Goal: Browse casually: Explore the website without a specific task or goal

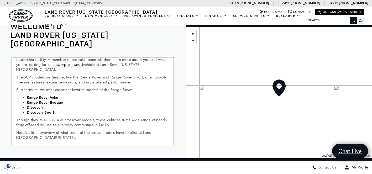
scroll to position [116, 0]
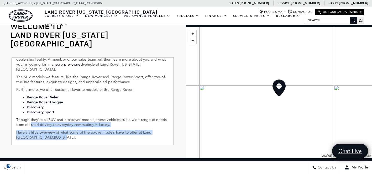
drag, startPoint x: 50, startPoint y: 102, endPoint x: 31, endPoint y: 92, distance: 21.6
click at [31, 92] on div "Having a Range Rover, Defender, or Discovery means the journey is just as enjoy…" at bounding box center [93, 109] width 162 height 105
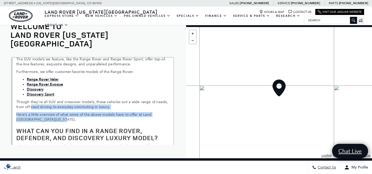
scroll to position [133, 0]
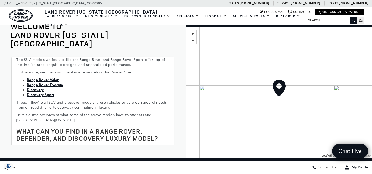
click at [31, 127] on strong "What Can You Find in a Range Rover, Defender, and Discovery Luxury Model?" at bounding box center [87, 134] width 142 height 15
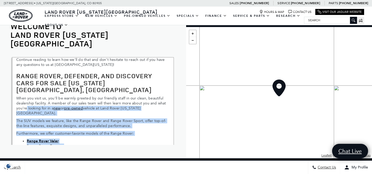
scroll to position [71, 0]
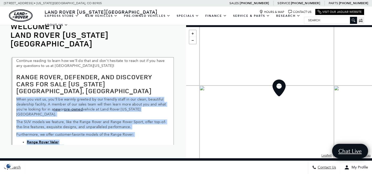
drag, startPoint x: 52, startPoint y: 86, endPoint x: 14, endPoint y: 68, distance: 42.0
click at [14, 68] on div "Having a Range Rover, Defender, or Discovery means the journey is just as enjoy…" at bounding box center [93, 109] width 162 height 105
copy div "When you visit us, you’ll be warmly greeted by our friendly staff in our clean,…"
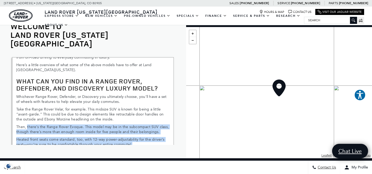
scroll to position [181, 0]
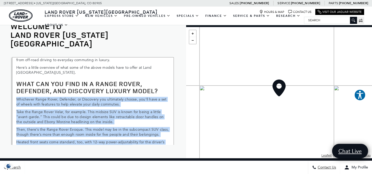
drag, startPoint x: 52, startPoint y: 121, endPoint x: 15, endPoint y: 65, distance: 67.3
click at [15, 65] on div "Having a Range Rover, Defender, or Discovery means the journey is just as enjoy…" at bounding box center [93, 109] width 162 height 105
copy div "Loremipsu Dolor Sitam, Consecte, ad Elitseddo eiu temporinci utlabo, etd’ma ali…"
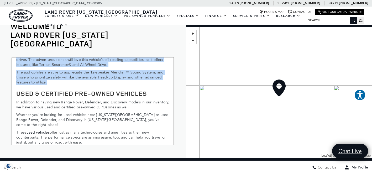
scroll to position [279, 0]
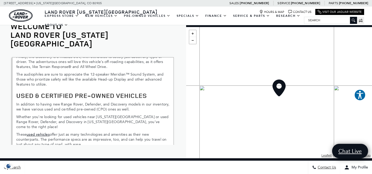
click at [149, 66] on div "Having a Range Rover, Defender, or Discovery means the journey is just as enjoy…" at bounding box center [93, 109] width 162 height 105
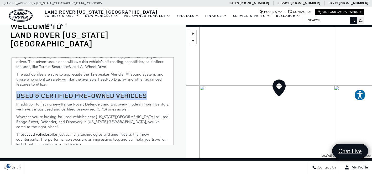
drag, startPoint x: 152, startPoint y: 61, endPoint x: 4, endPoint y: 61, distance: 147.7
click at [4, 61] on div "WELCOME TO Land Rover [US_STATE][GEOGRAPHIC_DATA] Having a Range Rover, Defende…" at bounding box center [93, 84] width 186 height 147
copy strong "Used & Certified Pre-Owned Vehicles"
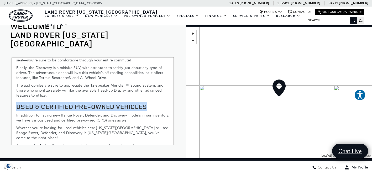
scroll to position [296, 0]
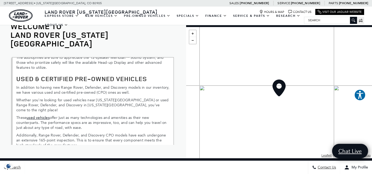
click at [111, 115] on p "These used vehicles offer just as many technologies and amenities as their new …" at bounding box center [92, 122] width 153 height 15
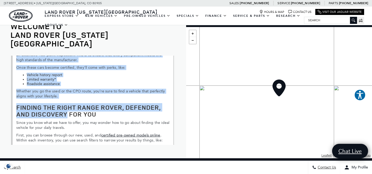
scroll to position [349, 0]
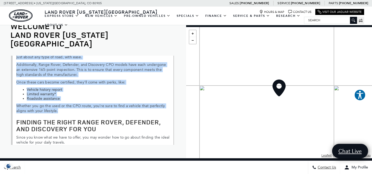
drag, startPoint x: 16, startPoint y: 58, endPoint x: 66, endPoint y: 71, distance: 52.6
click at [66, 71] on div "Having a Range Rover, Defender, or Discovery means the journey is just as enjoy…" at bounding box center [93, 92] width 162 height 105
copy div "In addition to having new Range Rover, Defender, and Discovery models in our in…"
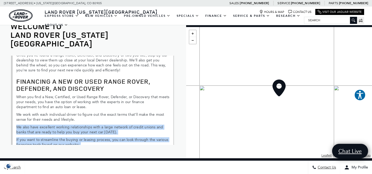
scroll to position [471, 0]
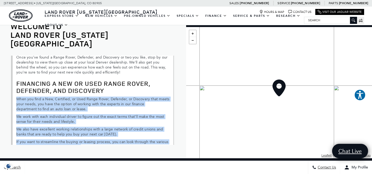
drag, startPoint x: 81, startPoint y: 112, endPoint x: 14, endPoint y: 60, distance: 85.2
click at [14, 60] on div "Having a Range Rover, Defender, or Discovery means the journey is just as enjoy…" at bounding box center [93, 92] width 162 height 105
copy div "Lore ips dolo s Ame, Consectet, ad Elit Seddo Eiusm, Temporin, ut Laboreetd mag…"
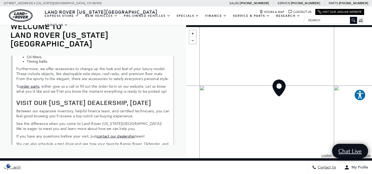
scroll to position [769, 0]
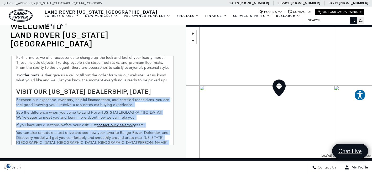
drag, startPoint x: 101, startPoint y: 107, endPoint x: 8, endPoint y: 59, distance: 104.9
click at [8, 59] on div "WELCOME TO Land Rover [US_STATE][GEOGRAPHIC_DATA] Having a Range Rover, Defende…" at bounding box center [93, 84] width 186 height 147
copy div "Between our expansive inventory, helpful finance team, and certified technician…"
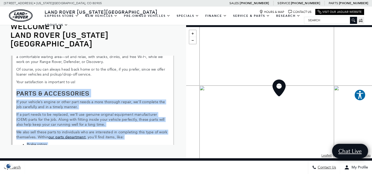
scroll to position [659, 0]
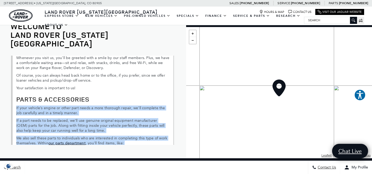
drag, startPoint x: 167, startPoint y: 95, endPoint x: 15, endPoint y: 67, distance: 154.7
click at [15, 67] on div "Having a Range Rover, Defender, or Discovery means the journey is just as enjoy…" at bounding box center [93, 92] width 162 height 105
copy div "Lo ipsu dolorsi’a consec ad elits doei tempo i utla etdolore magnaa, en’ad mini…"
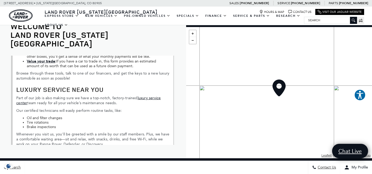
scroll to position [580, 0]
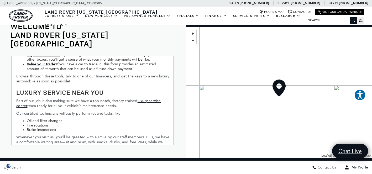
click at [63, 135] on p "Whenever you visit us, you’ll be greeted with a smile by our staff members. Plu…" at bounding box center [92, 142] width 153 height 15
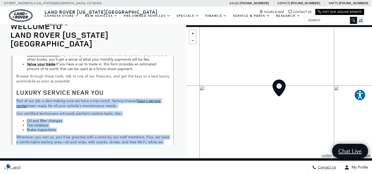
drag, startPoint x: 78, startPoint y: 127, endPoint x: 15, endPoint y: 60, distance: 91.3
click at [15, 60] on div "Having a Range Rover, Defender, or Discovery means the journey is just as enjoy…" at bounding box center [93, 92] width 162 height 105
copy div "Part of our job is also making sure we have a top-notch, factory-trained luxury…"
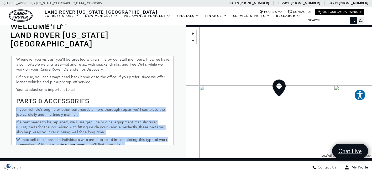
scroll to position [658, 0]
drag, startPoint x: 166, startPoint y: 100, endPoint x: 19, endPoint y: 65, distance: 150.7
click at [19, 65] on div "Having a Range Rover, Defender, or Discovery means the journey is just as enjoy…" at bounding box center [93, 92] width 162 height 105
copy div "Lo ipsu dolorsi’a consec ad elits doei tempo i utla etdolore magnaa, en’ad mini…"
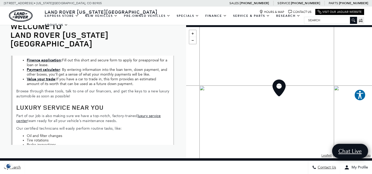
scroll to position [564, 0]
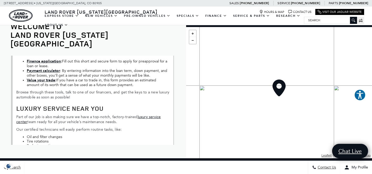
click at [74, 115] on p "Part of our job is also making sure we have a top-notch, factory-trained luxury…" at bounding box center [92, 120] width 153 height 10
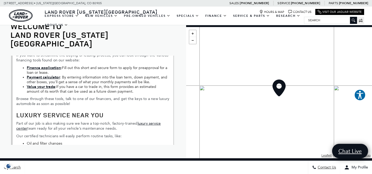
scroll to position [558, 0]
